Goal: Transaction & Acquisition: Purchase product/service

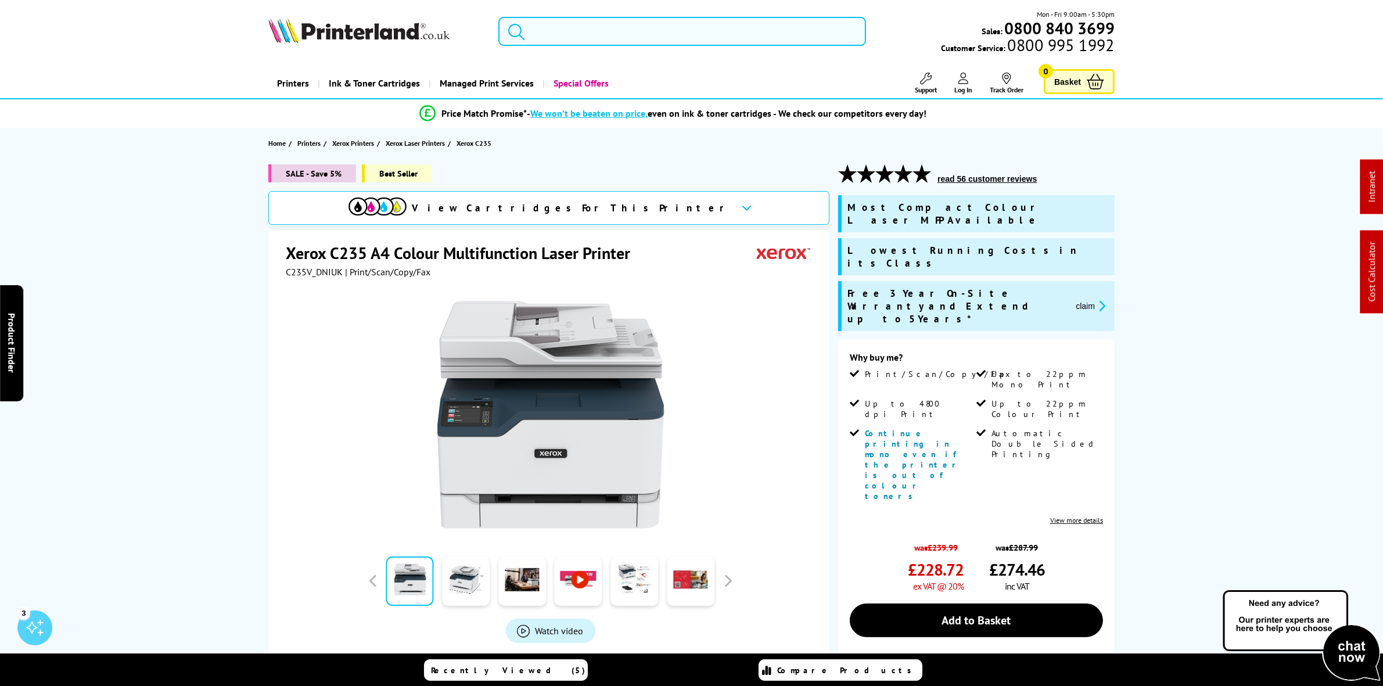
click at [725, 37] on input "search" at bounding box center [682, 31] width 367 height 29
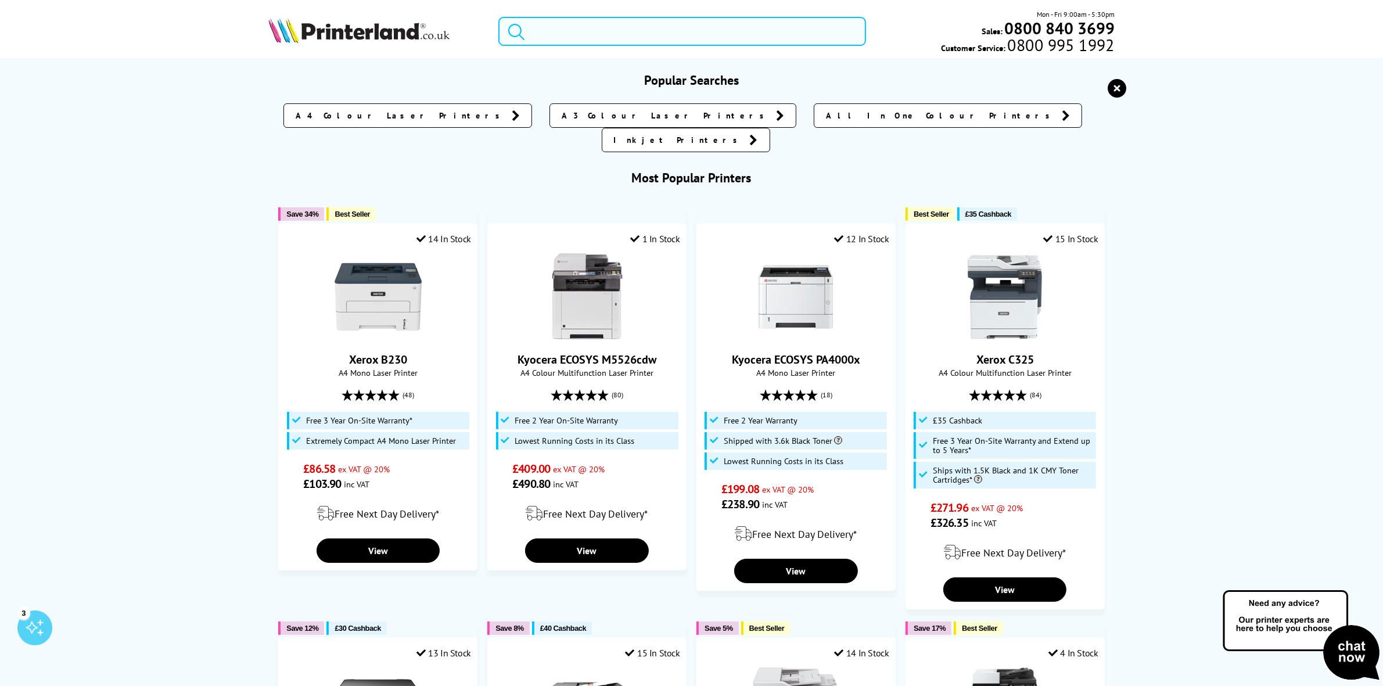
drag, startPoint x: 556, startPoint y: 32, endPoint x: 575, endPoint y: 9, distance: 29.7
click at [569, 16] on div "Mon - Fri 9:00am - 5:30pm Sales: 0800 840 3699 Customer Service: 0800 995 1992" at bounding box center [692, 34] width 930 height 51
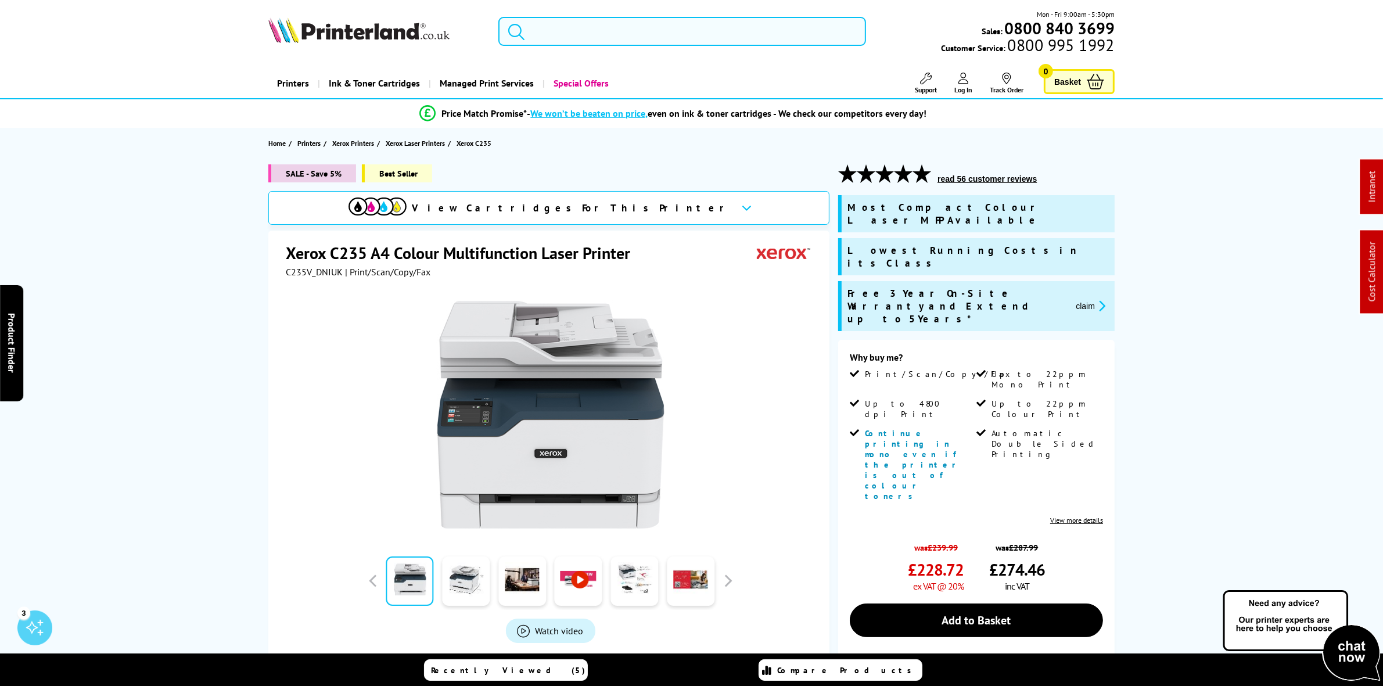
drag, startPoint x: 578, startPoint y: 9, endPoint x: 562, endPoint y: 26, distance: 23.5
click at [562, 26] on input "search" at bounding box center [682, 31] width 367 height 29
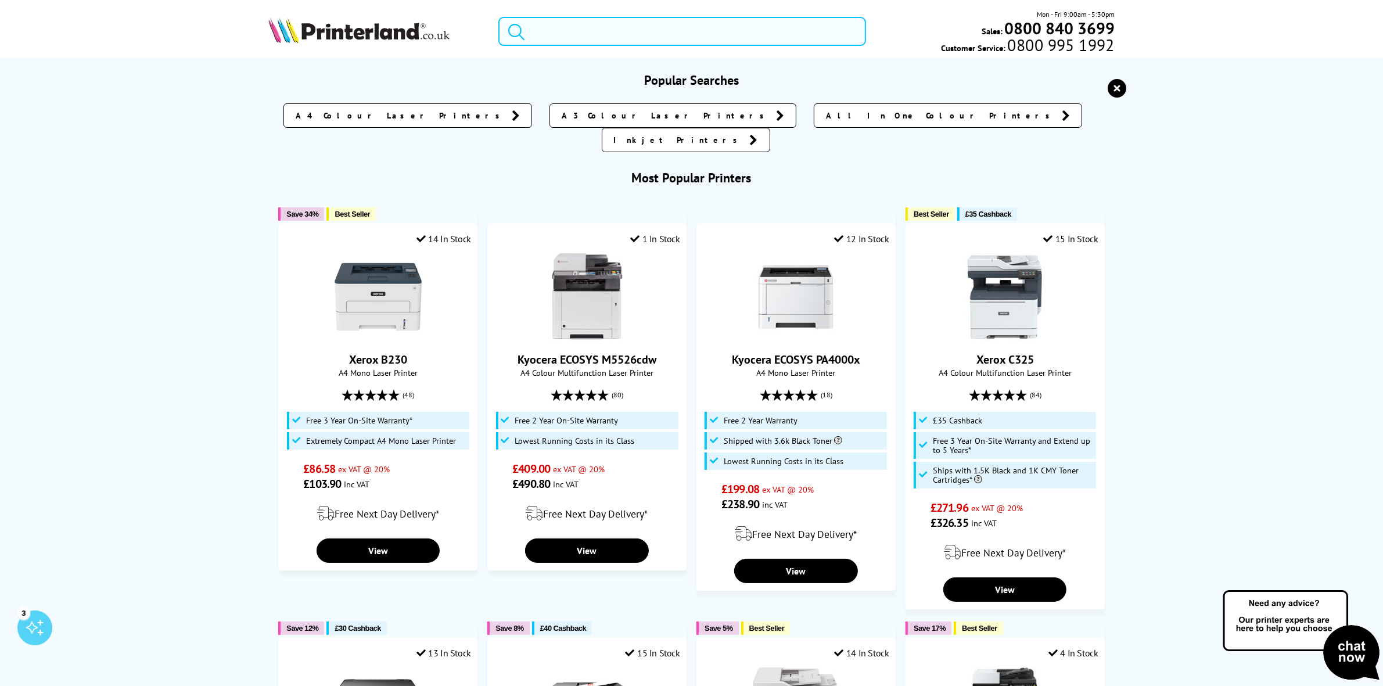
paste input "106R03479"
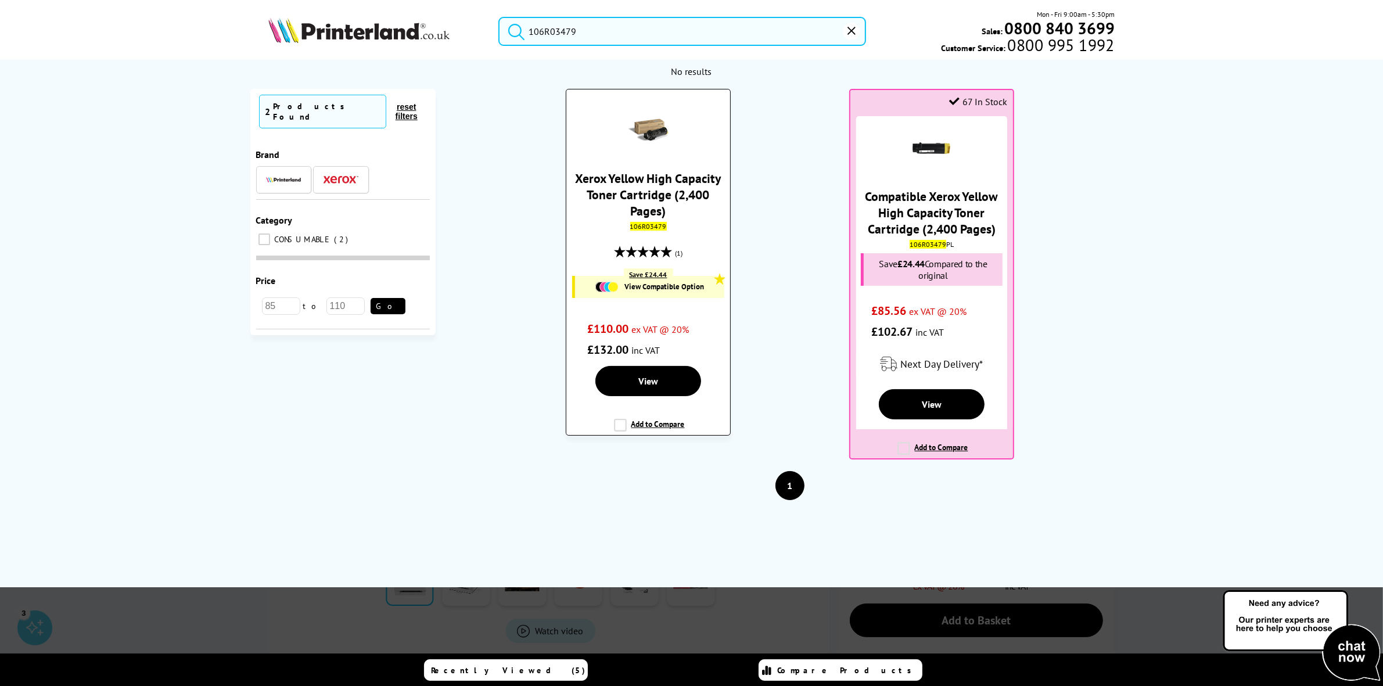
type input "106R03479"
click at [650, 184] on link "Xerox Yellow High Capacity Toner Cartridge (2,400 Pages)" at bounding box center [649, 194] width 146 height 49
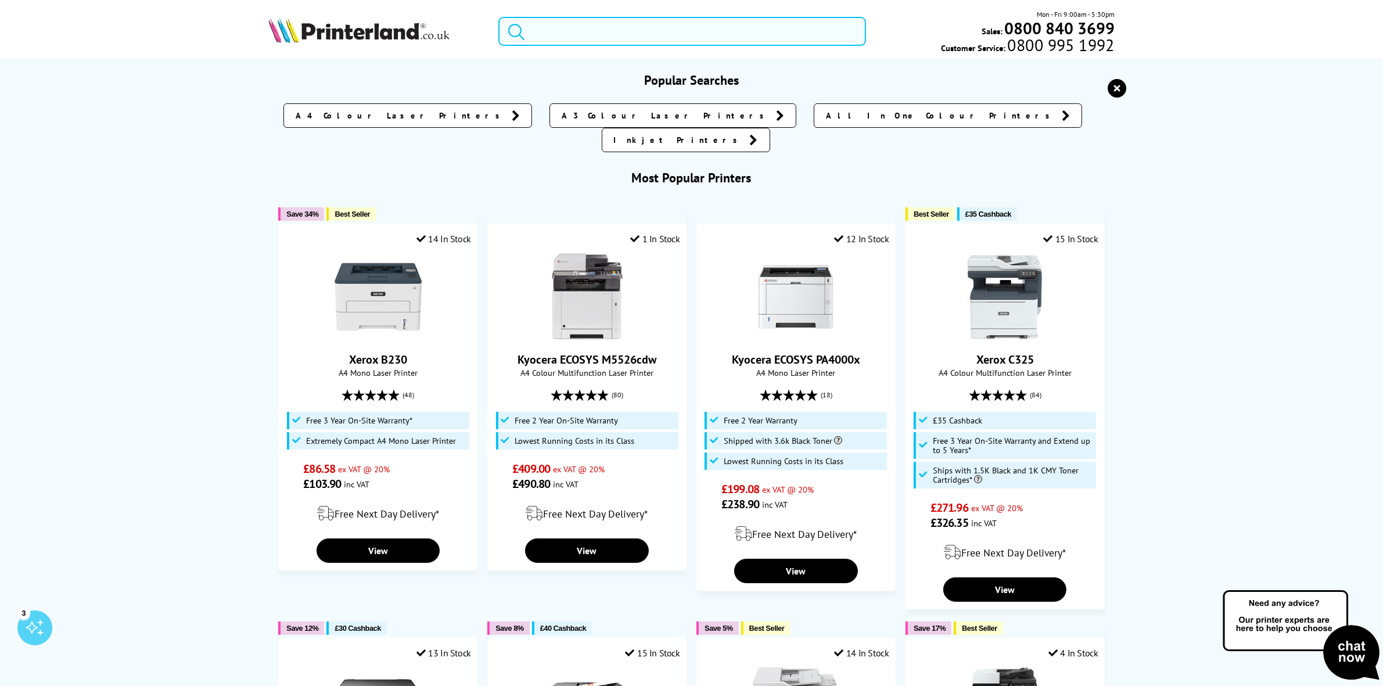
click at [574, 42] on input "search" at bounding box center [682, 31] width 367 height 29
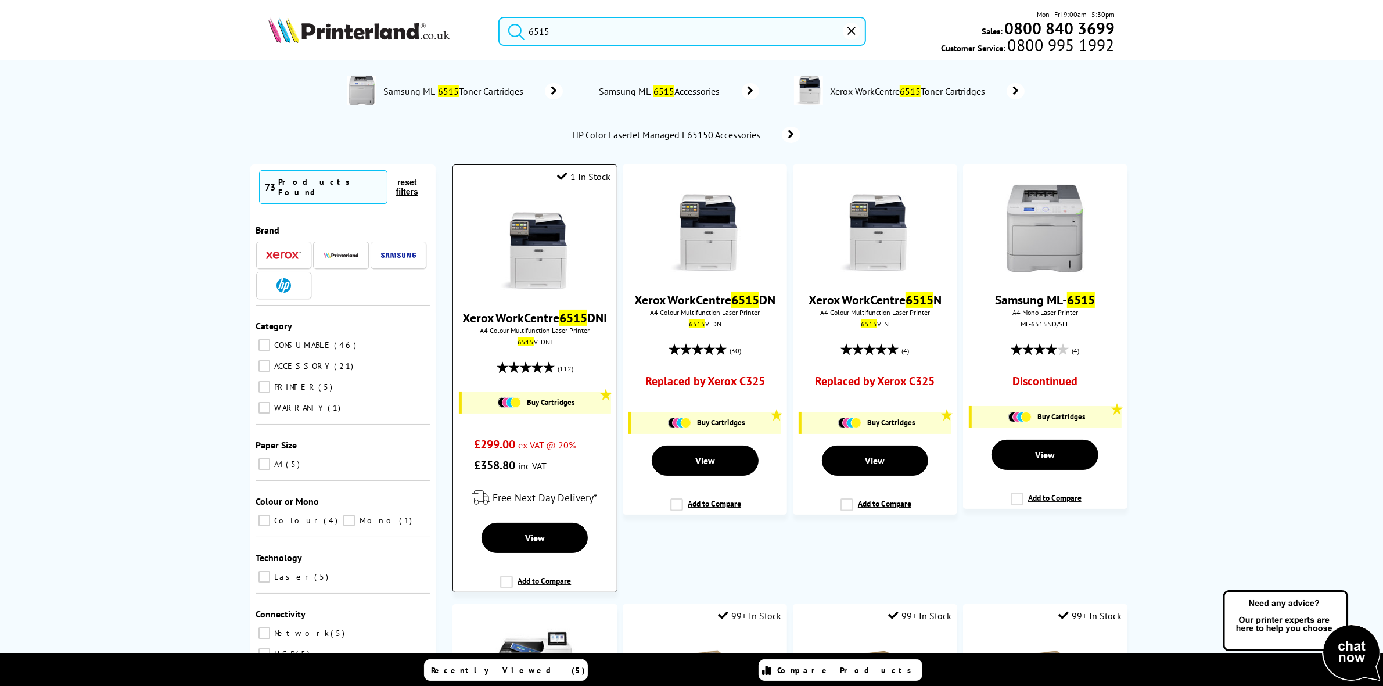
type input "6515"
click at [526, 259] on img at bounding box center [535, 246] width 87 height 87
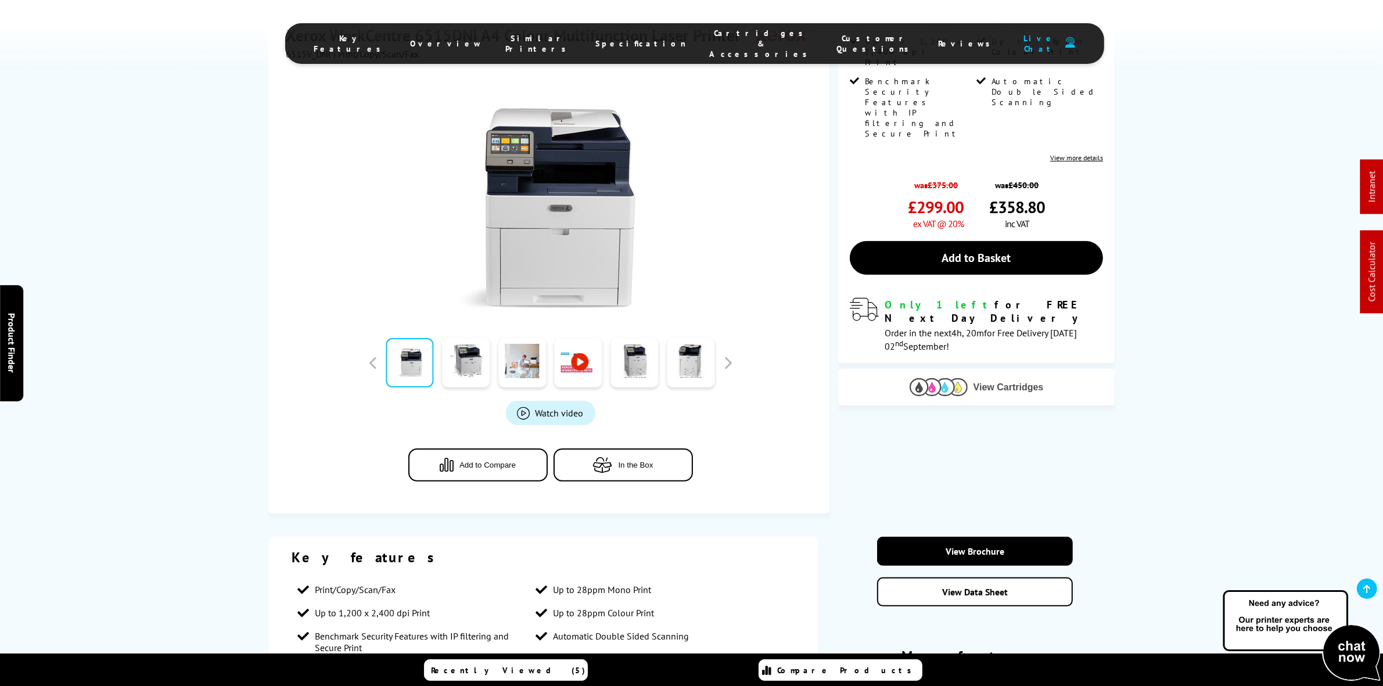
click at [966, 378] on img at bounding box center [939, 387] width 58 height 18
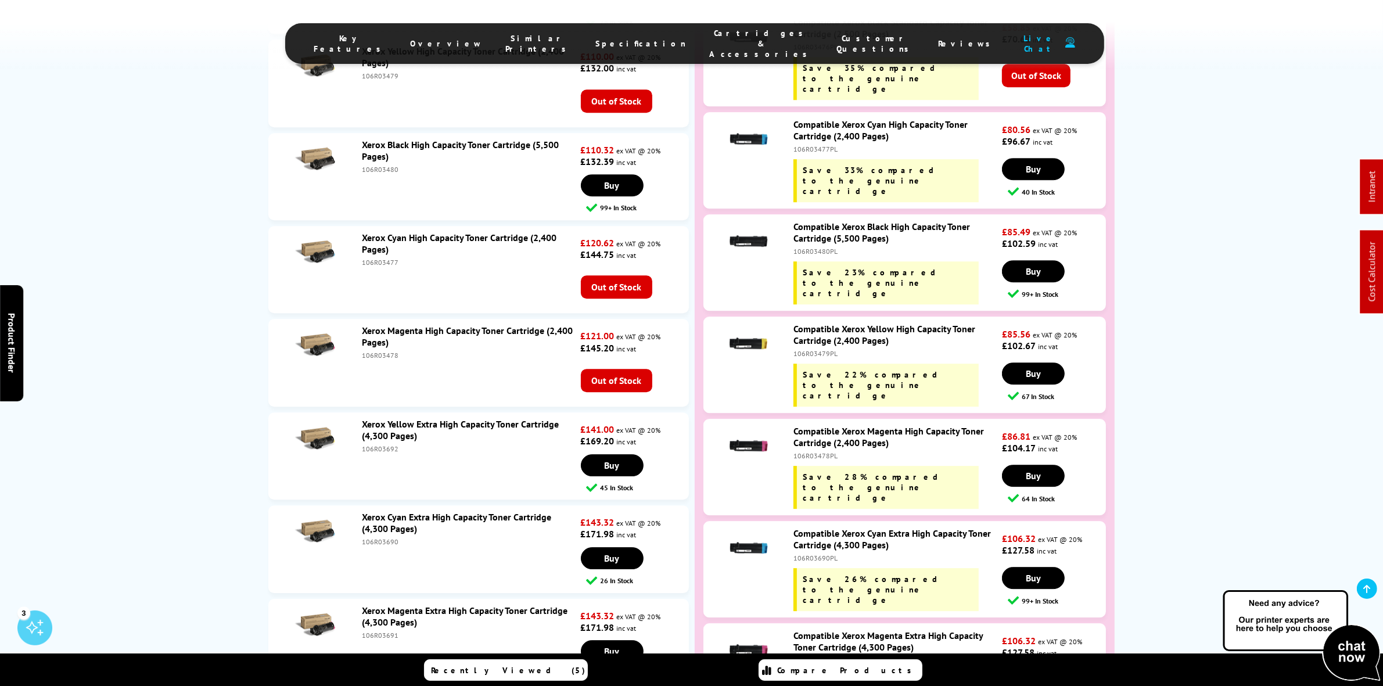
scroll to position [4403, 0]
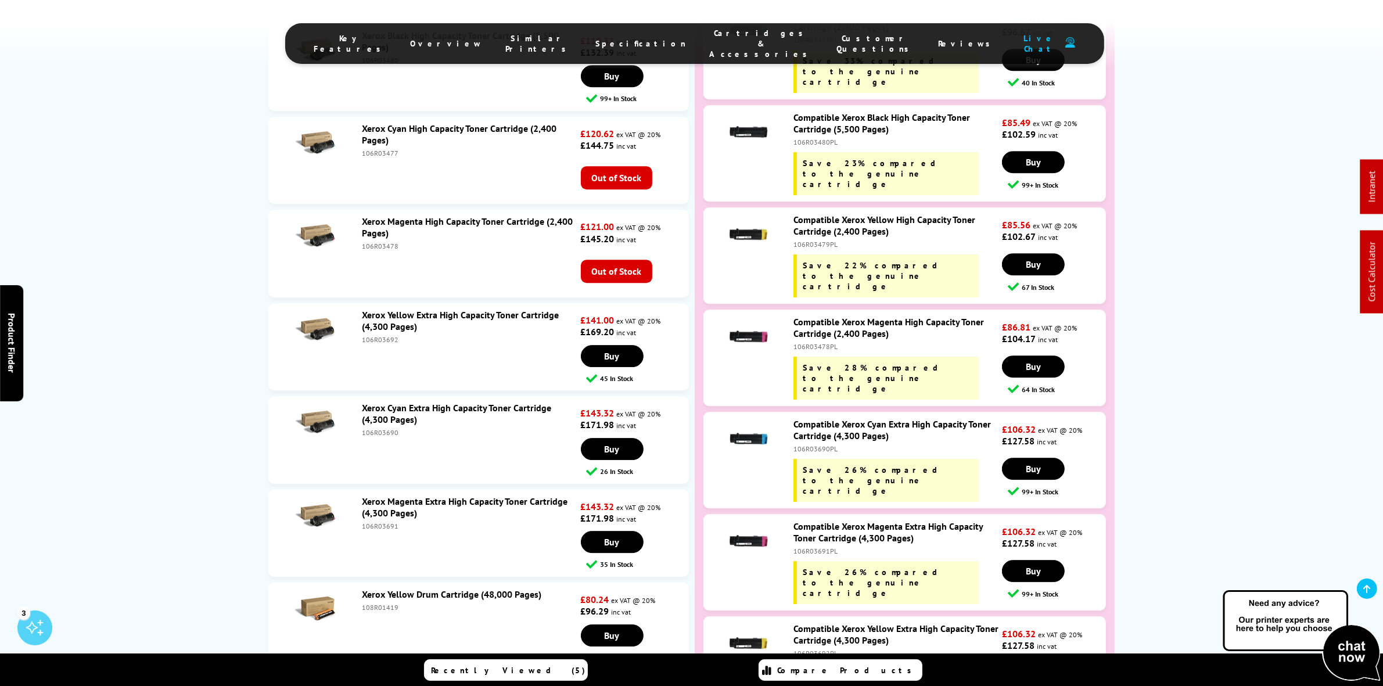
click at [375, 344] on div "106R03692" at bounding box center [470, 339] width 216 height 9
copy div "106R03692"
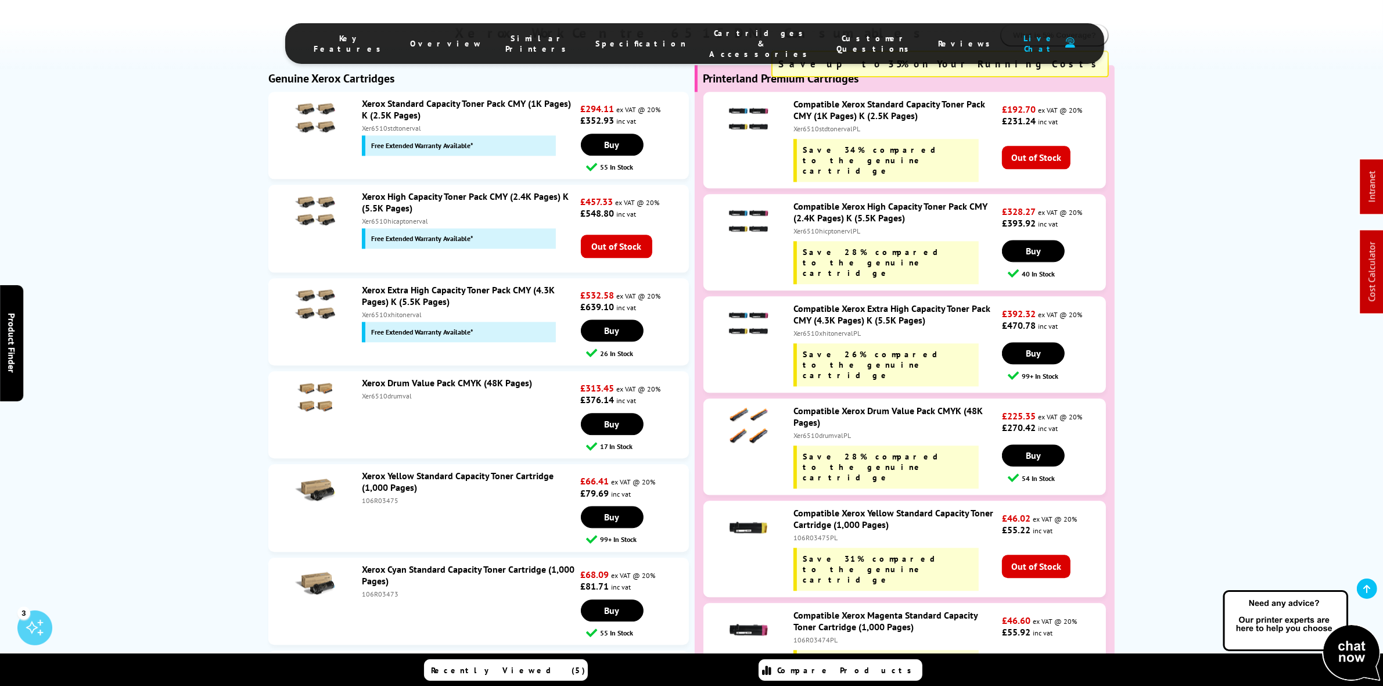
scroll to position [3386, 0]
